Goal: Communication & Community: Ask a question

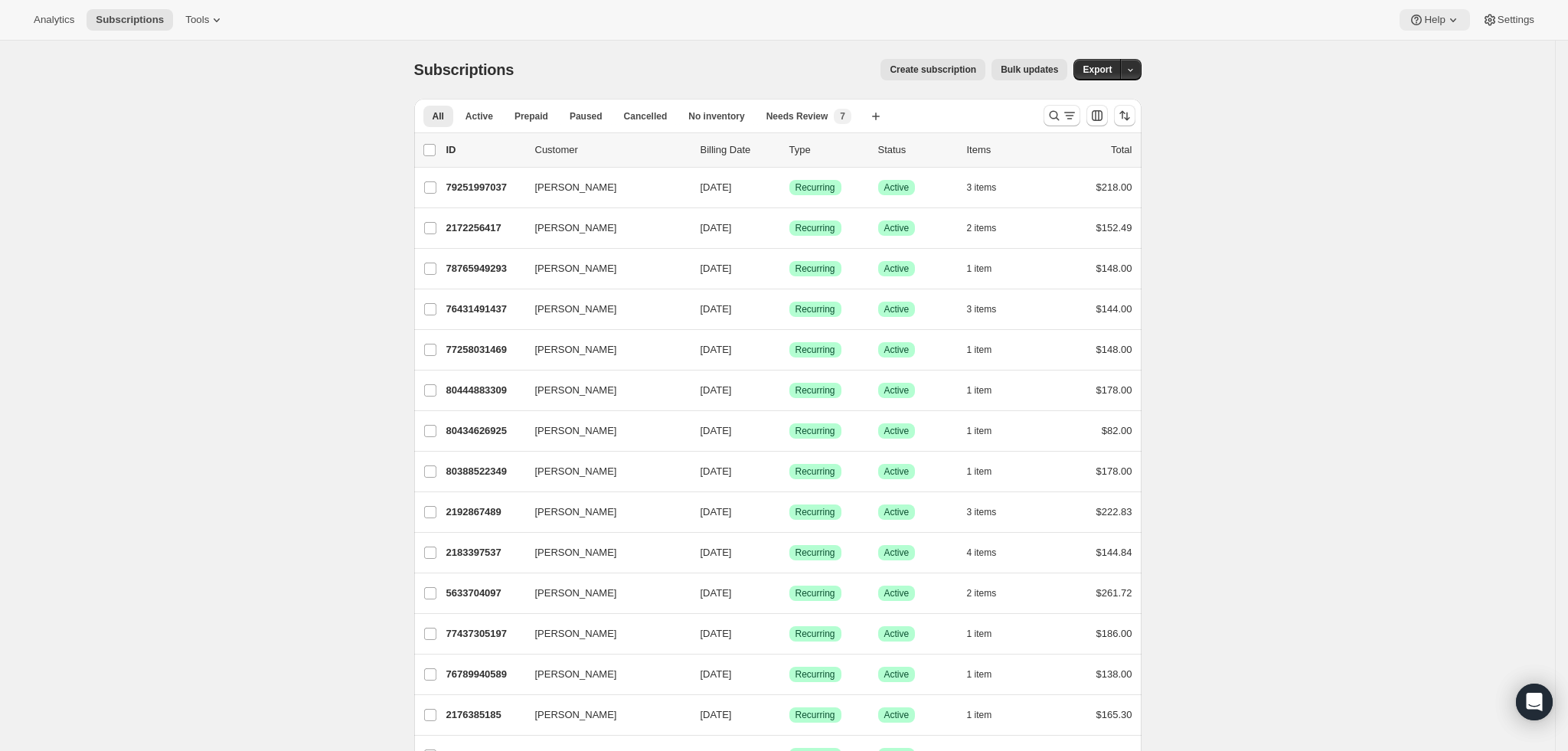
click at [1440, 28] on button "Help" at bounding box center [1433, 20] width 69 height 21
click at [1449, 79] on span "Help Center" at bounding box center [1436, 76] width 53 height 11
click at [1532, 704] on icon "Open Intercom Messenger" at bounding box center [1534, 701] width 18 height 20
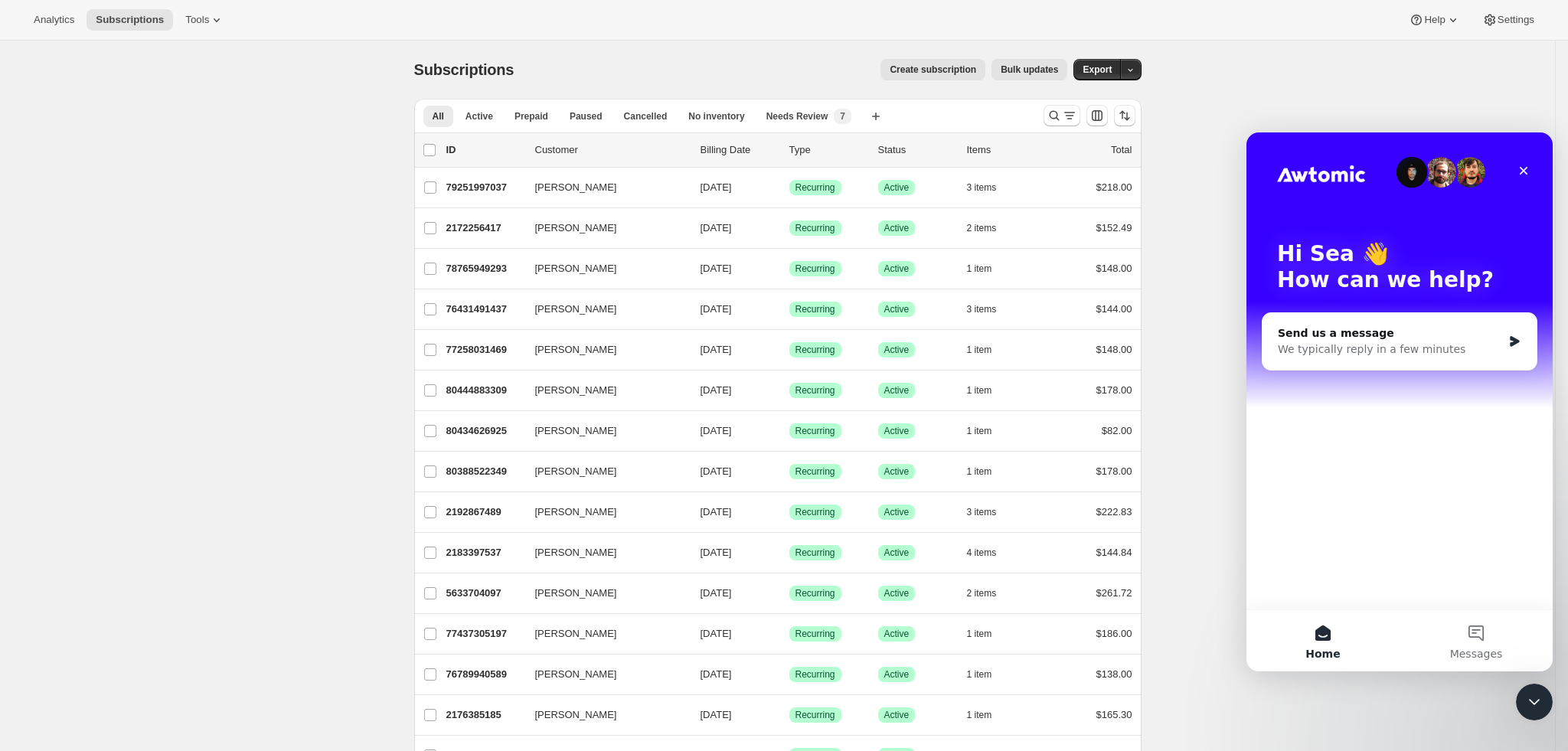
click at [1438, 327] on div "Send us a message" at bounding box center [1390, 333] width 225 height 16
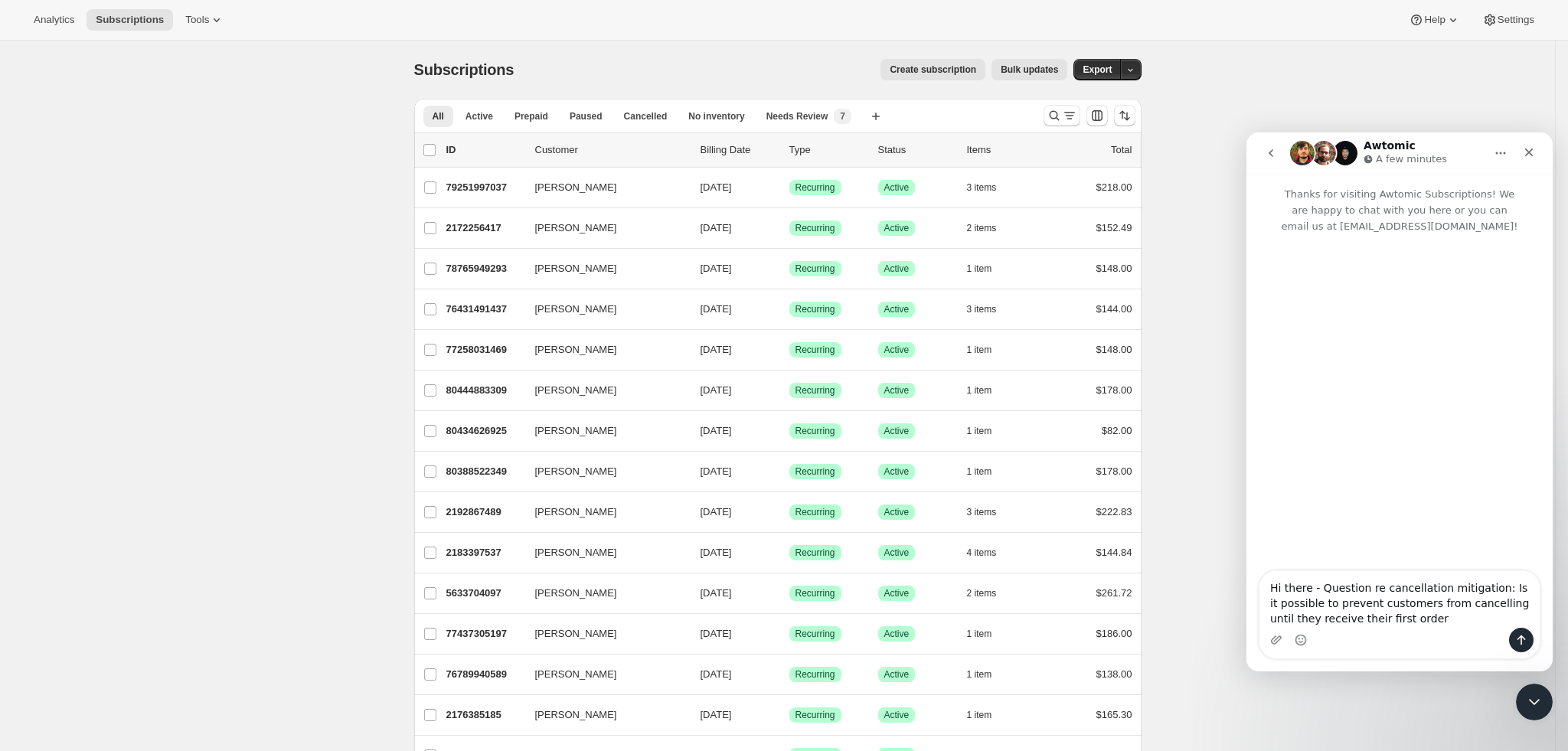
click at [1488, 603] on textarea "Hi there - Question re cancellation mitigation: Is it possible to prevent custo…" at bounding box center [1399, 599] width 280 height 57
click at [1358, 614] on textarea "Hi there - Question re cancellation mitigation: Is it possible to prevent custo…" at bounding box center [1399, 592] width 280 height 72
type textarea "Hi there - Question re cancellation mitigation: Is it possible to prevent custo…"
